Goal: Information Seeking & Learning: Understand process/instructions

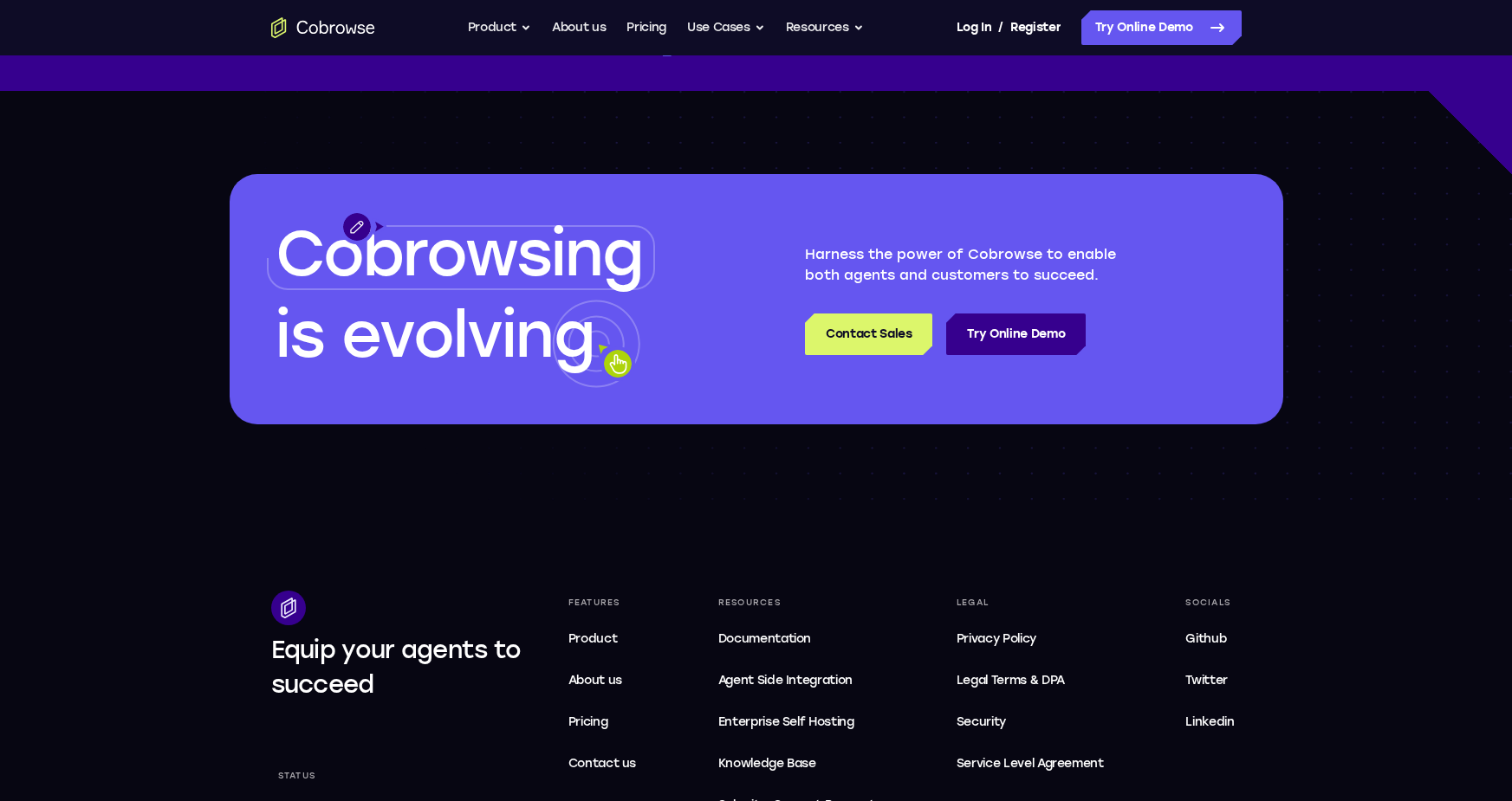
scroll to position [5220, 0]
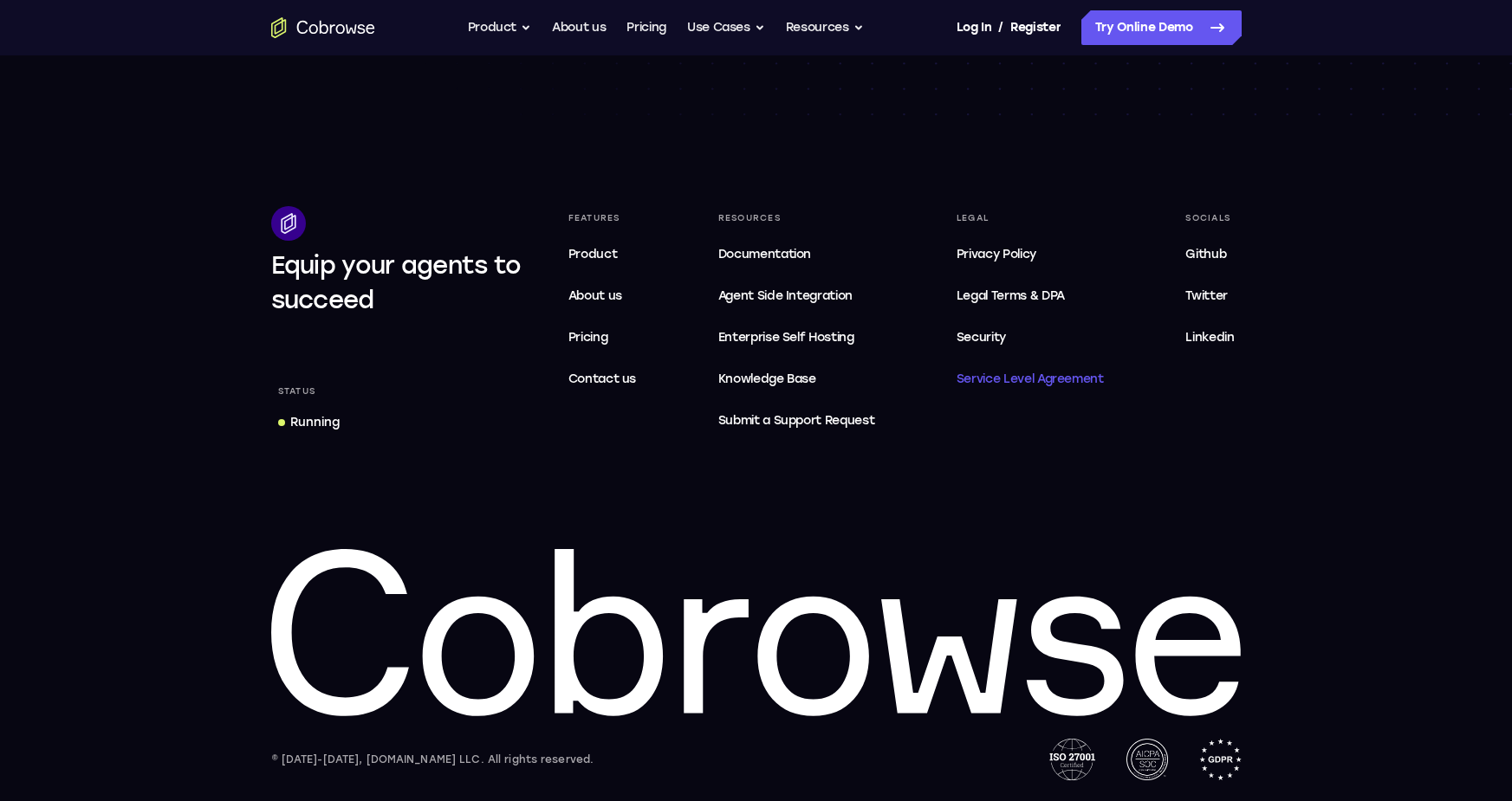
click at [982, 374] on span "Service Level Agreement" at bounding box center [1031, 379] width 148 height 21
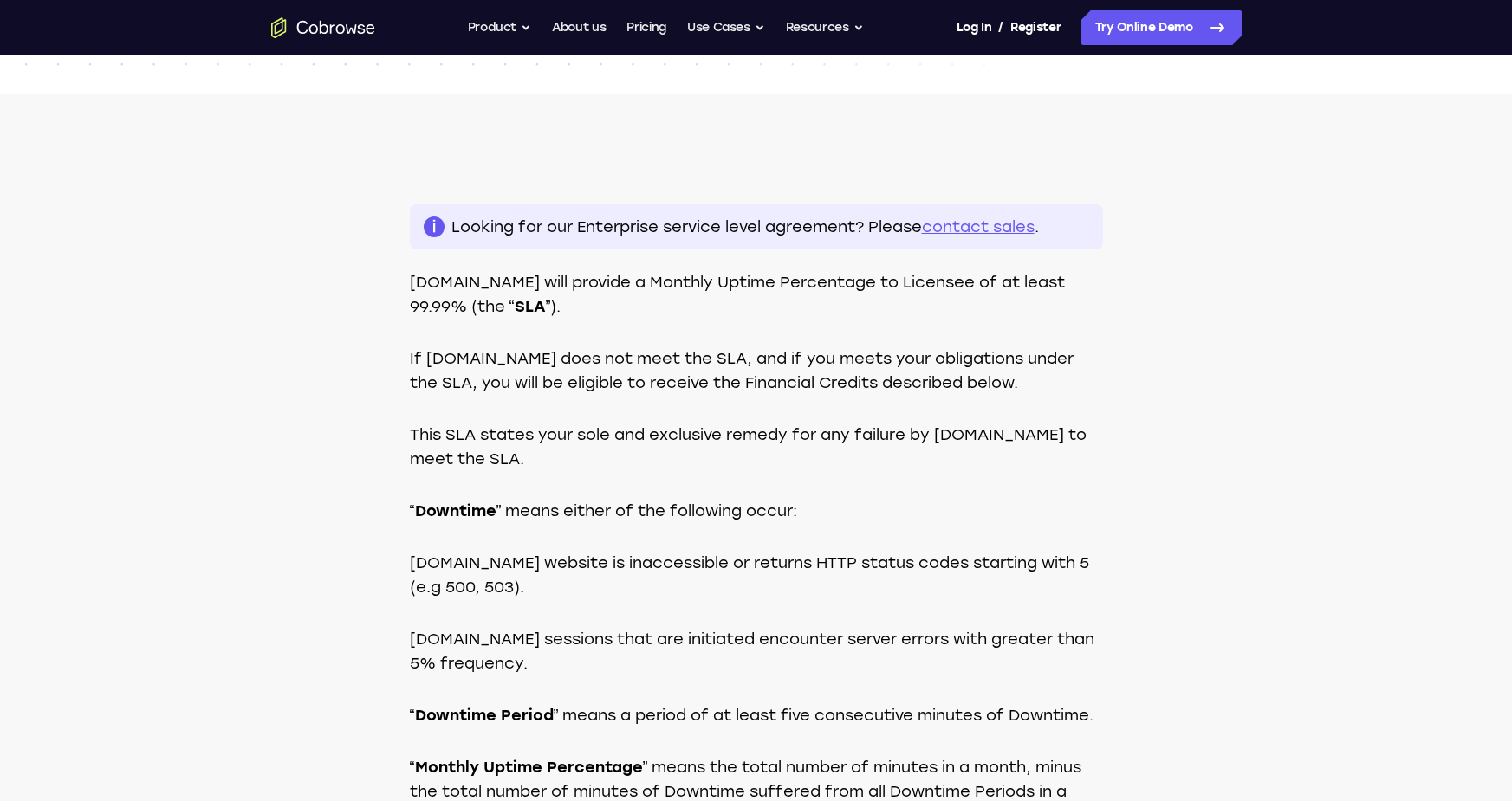
scroll to position [338, 0]
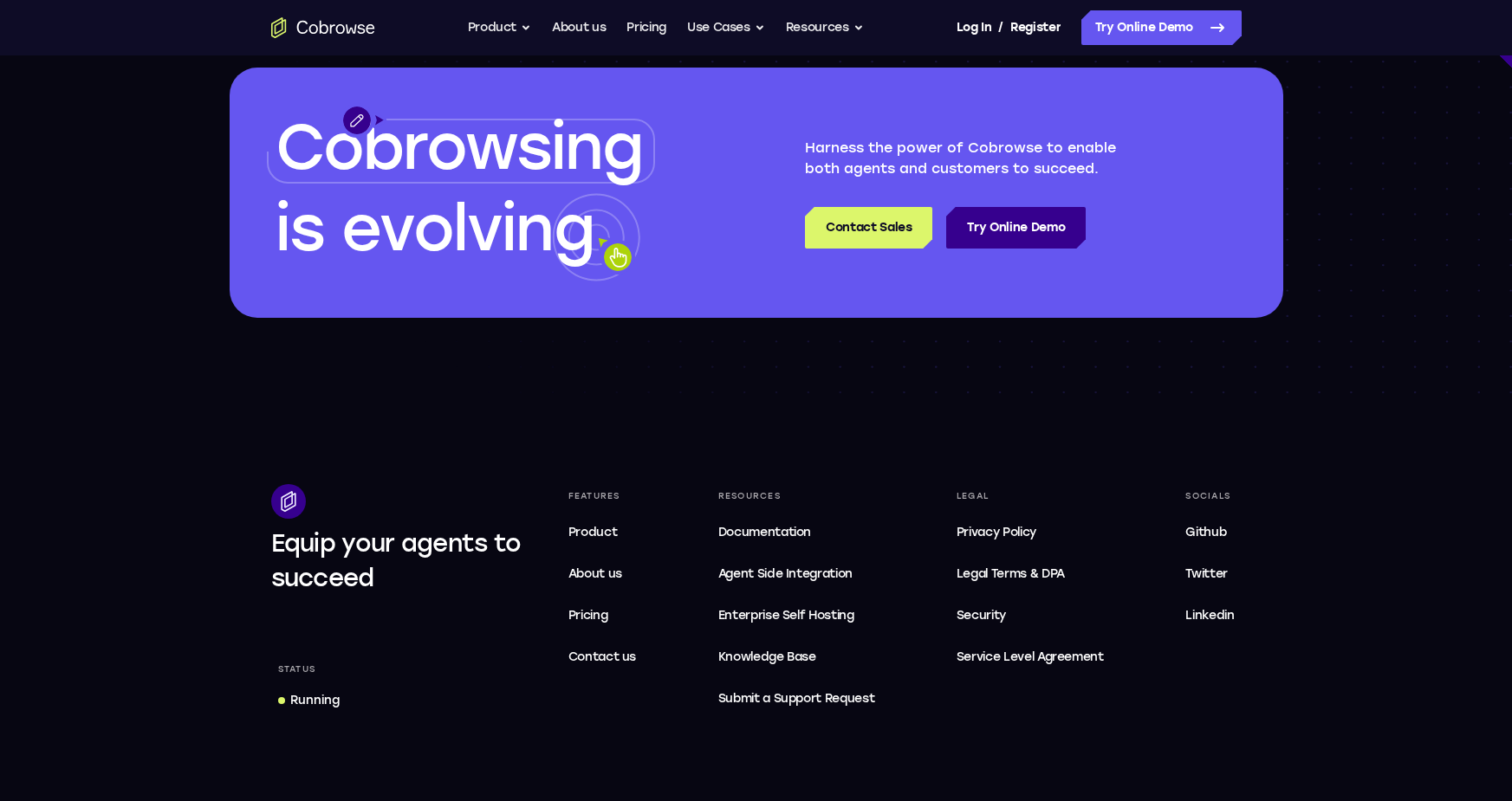
scroll to position [5220, 0]
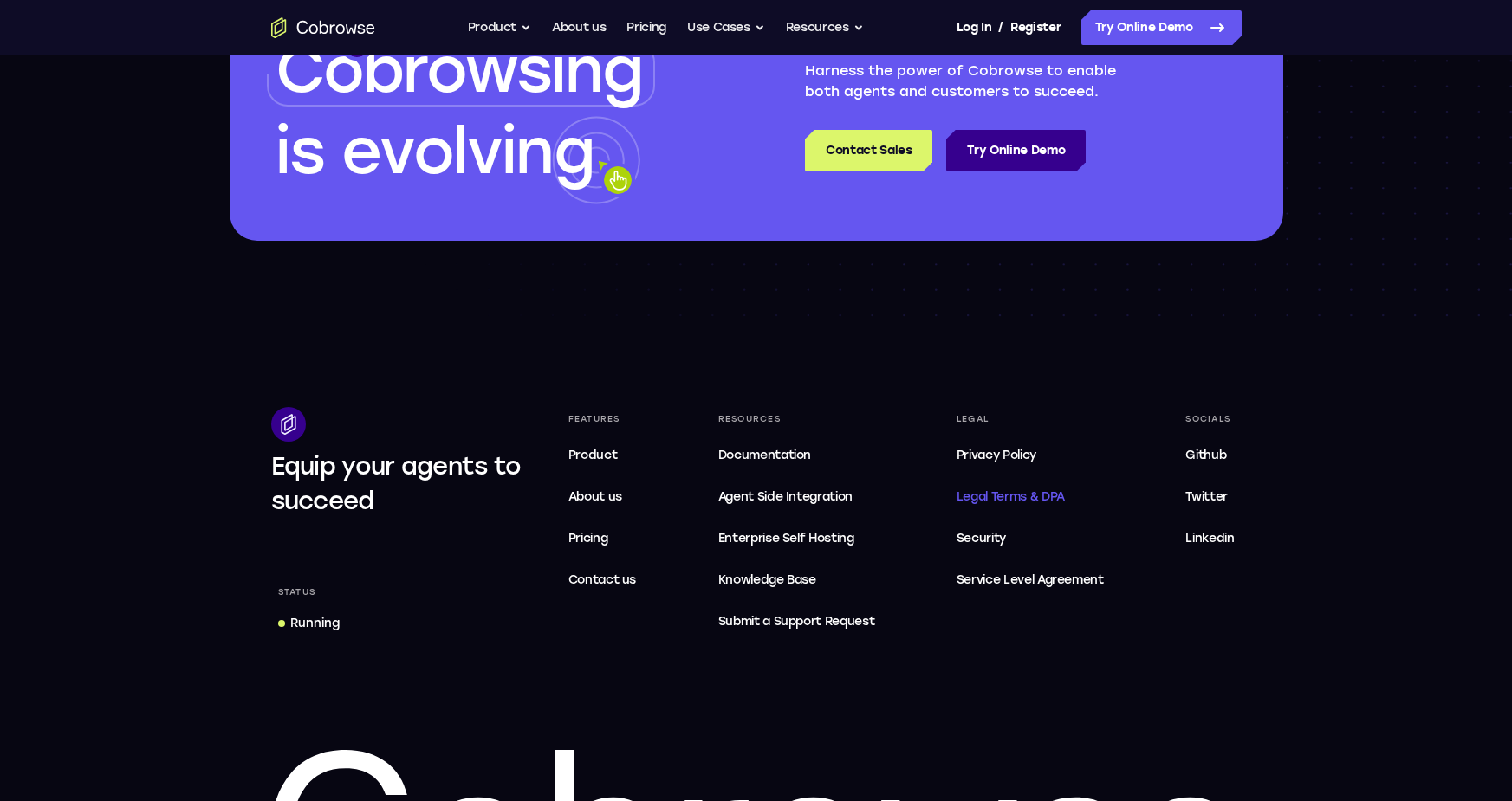
click at [992, 490] on span "Legal Terms & DPA" at bounding box center [1011, 497] width 108 height 14
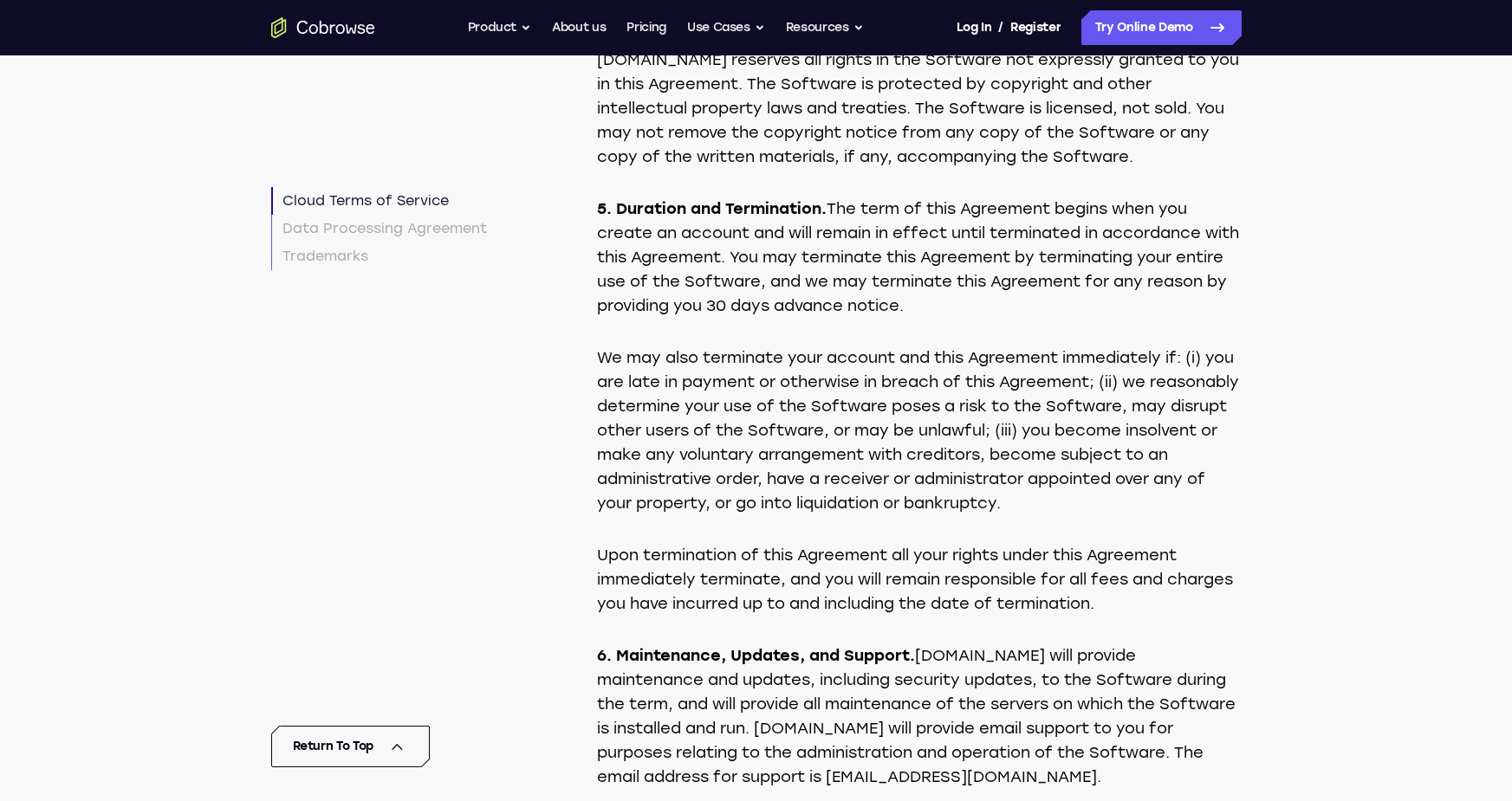
scroll to position [2721, 0]
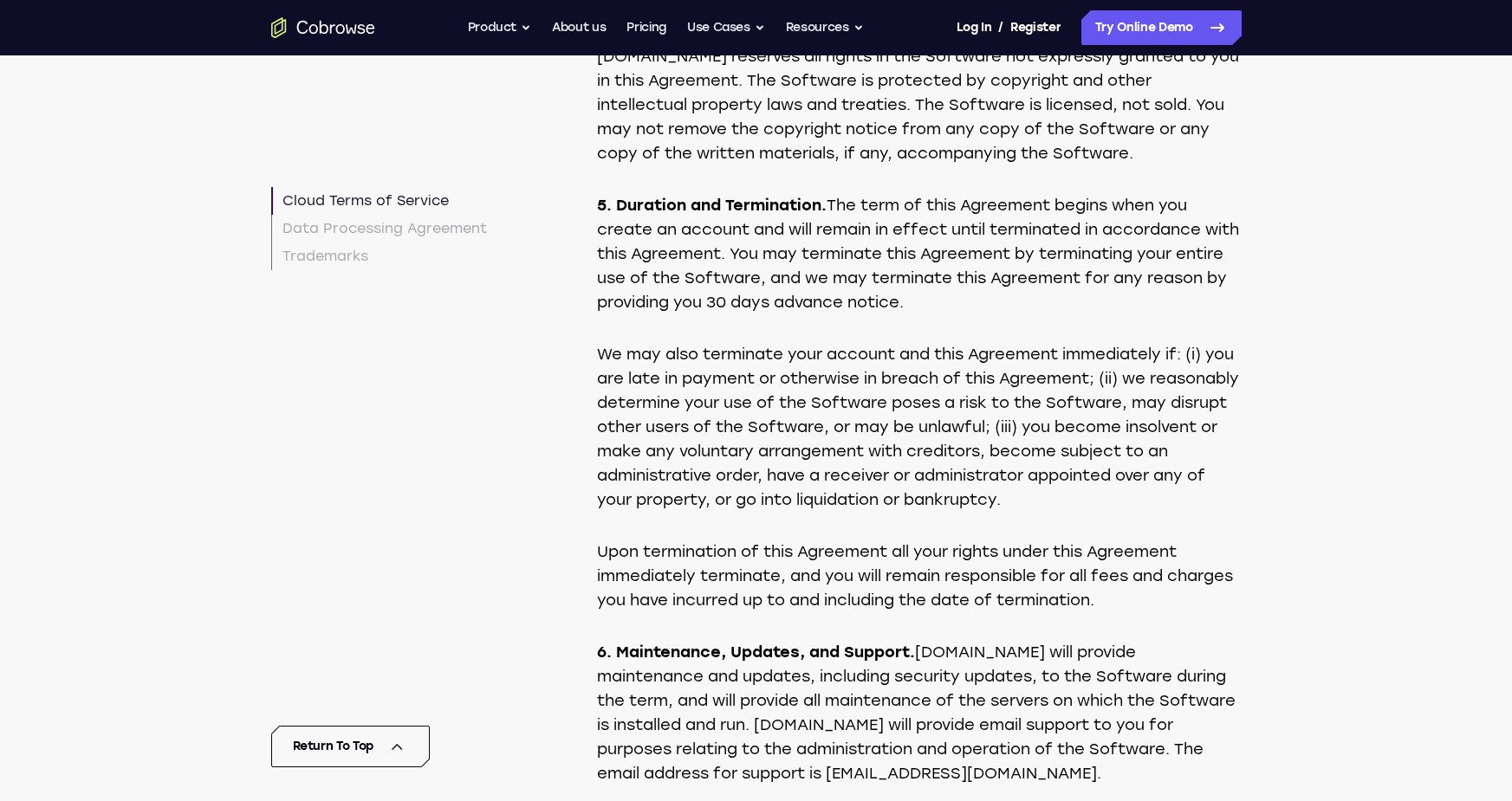
click at [759, 300] on p "5. Duration and Termination. The term of this Agreement begins when you create …" at bounding box center [919, 254] width 645 height 122
drag, startPoint x: 865, startPoint y: 335, endPoint x: 621, endPoint y: 252, distance: 257.7
click at [621, 252] on p "5. Duration and Termination. The term of this Agreement begins when you create …" at bounding box center [919, 254] width 645 height 122
copy p "Duration and Termination. The term of this Agreement begins when you create an …"
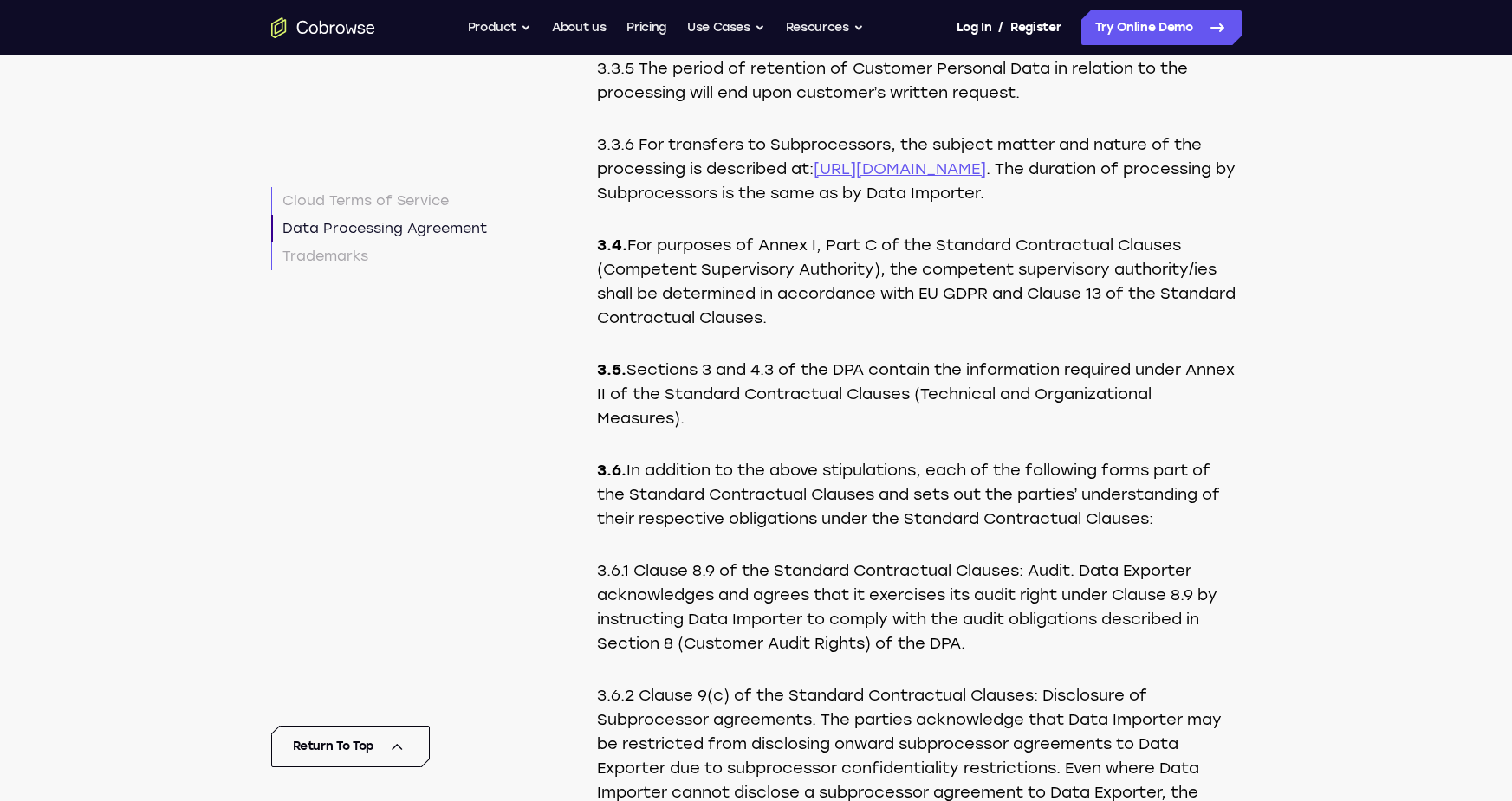
scroll to position [14198, 0]
